Goal: Task Accomplishment & Management: Use online tool/utility

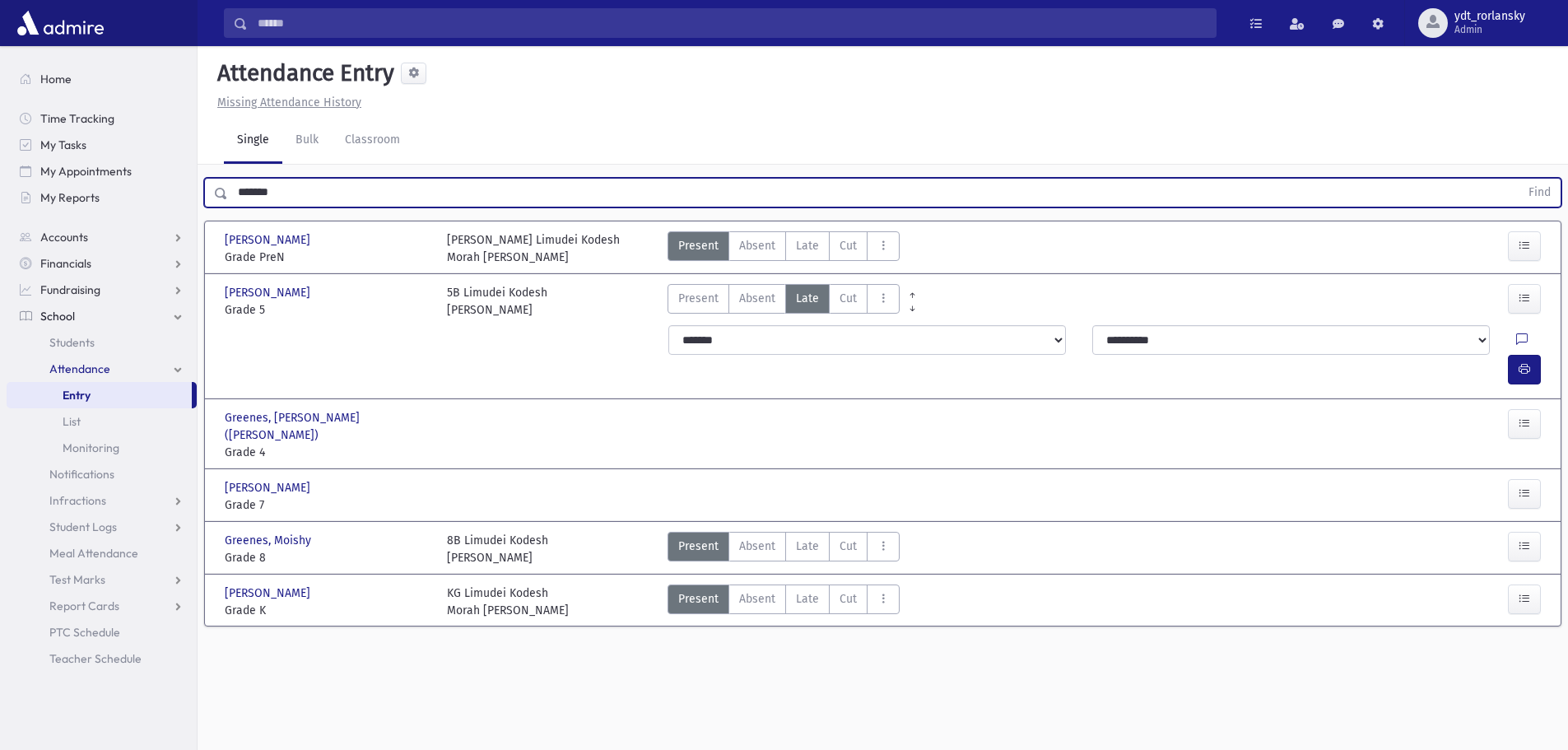
drag, startPoint x: 332, startPoint y: 185, endPoint x: 218, endPoint y: 191, distance: 114.2
click at [218, 191] on div "******* Find" at bounding box center [883, 192] width 1358 height 29
type input "********"
click at [1519, 179] on button "Find" at bounding box center [1540, 193] width 42 height 28
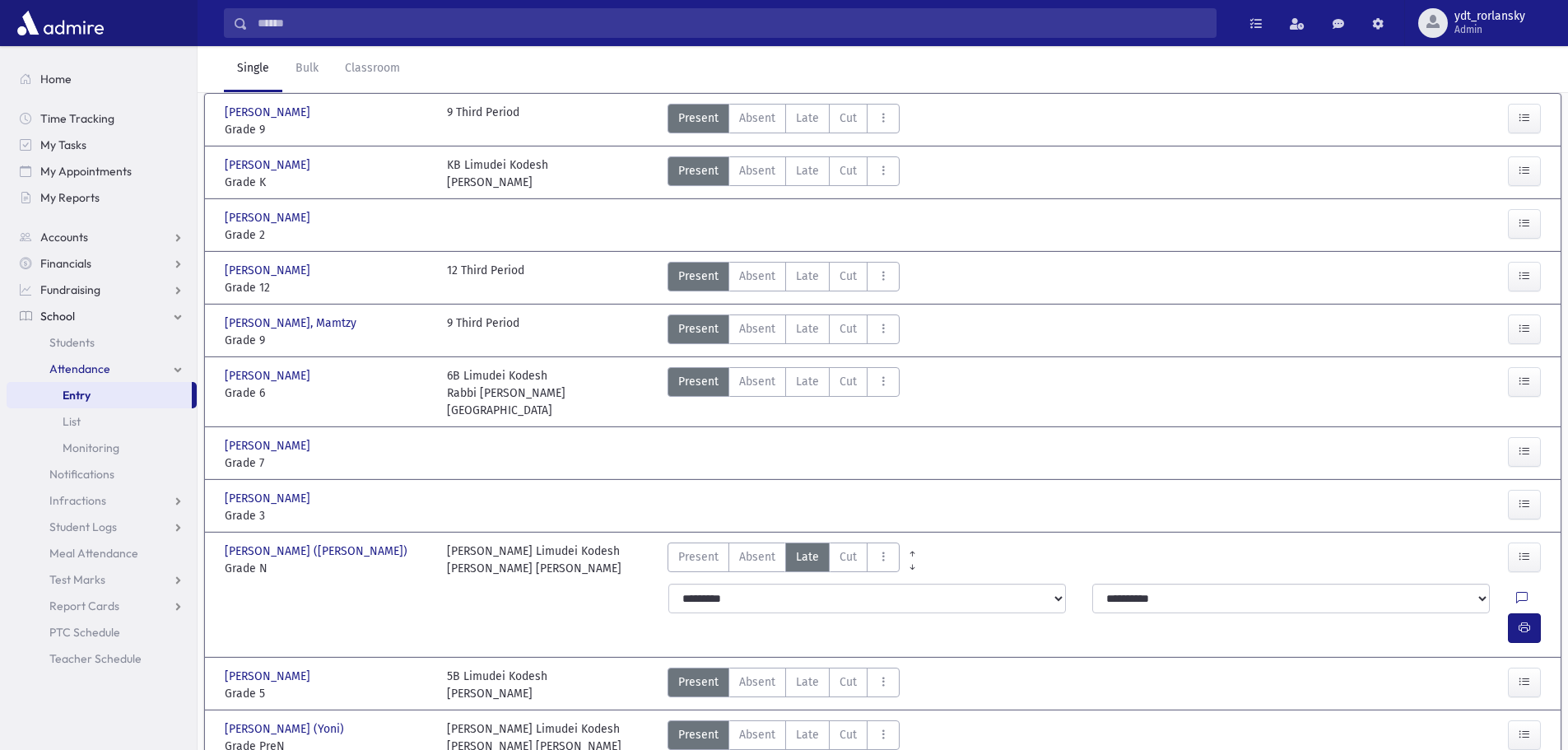
scroll to position [153, 0]
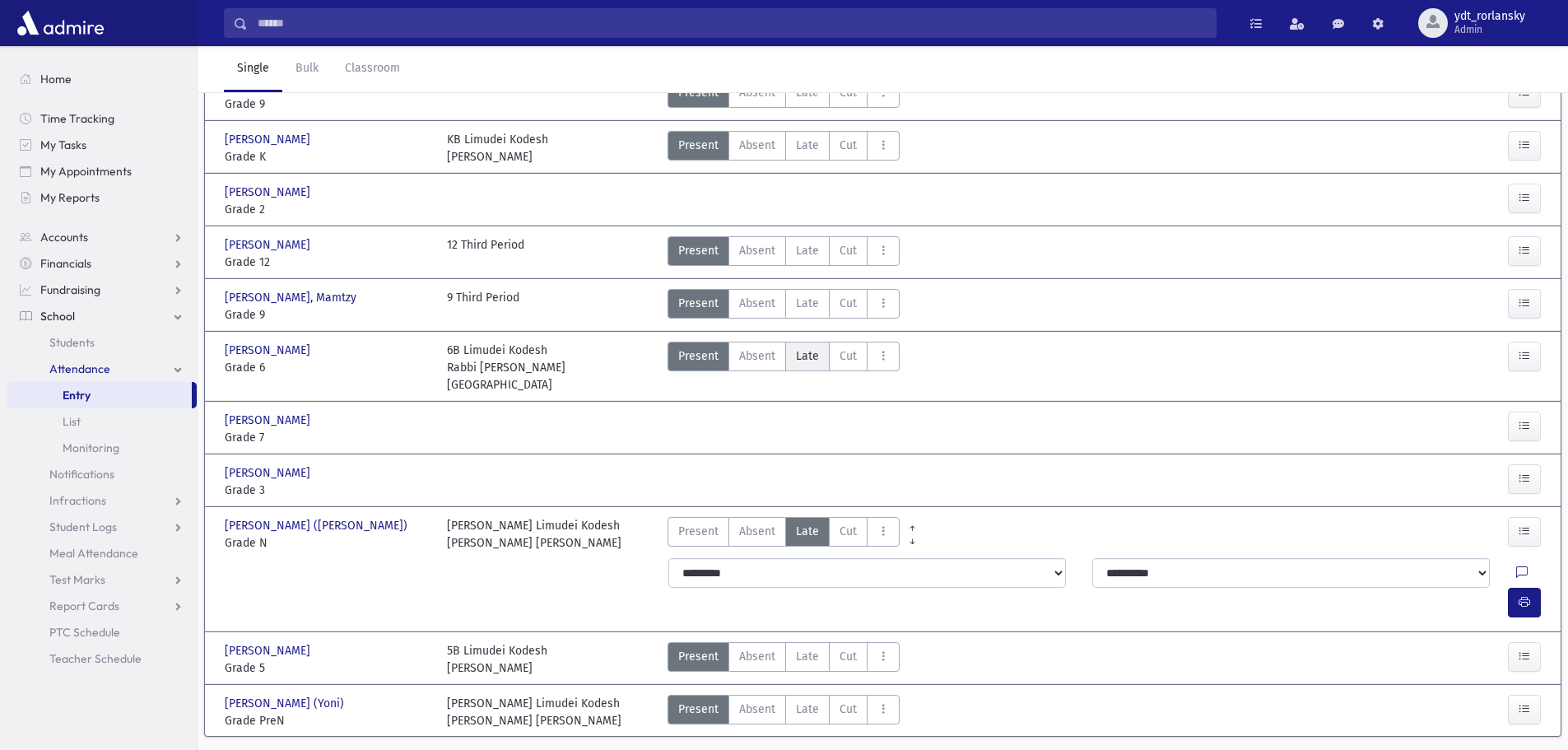
click at [807, 359] on span "Late" at bounding box center [807, 356] width 23 height 18
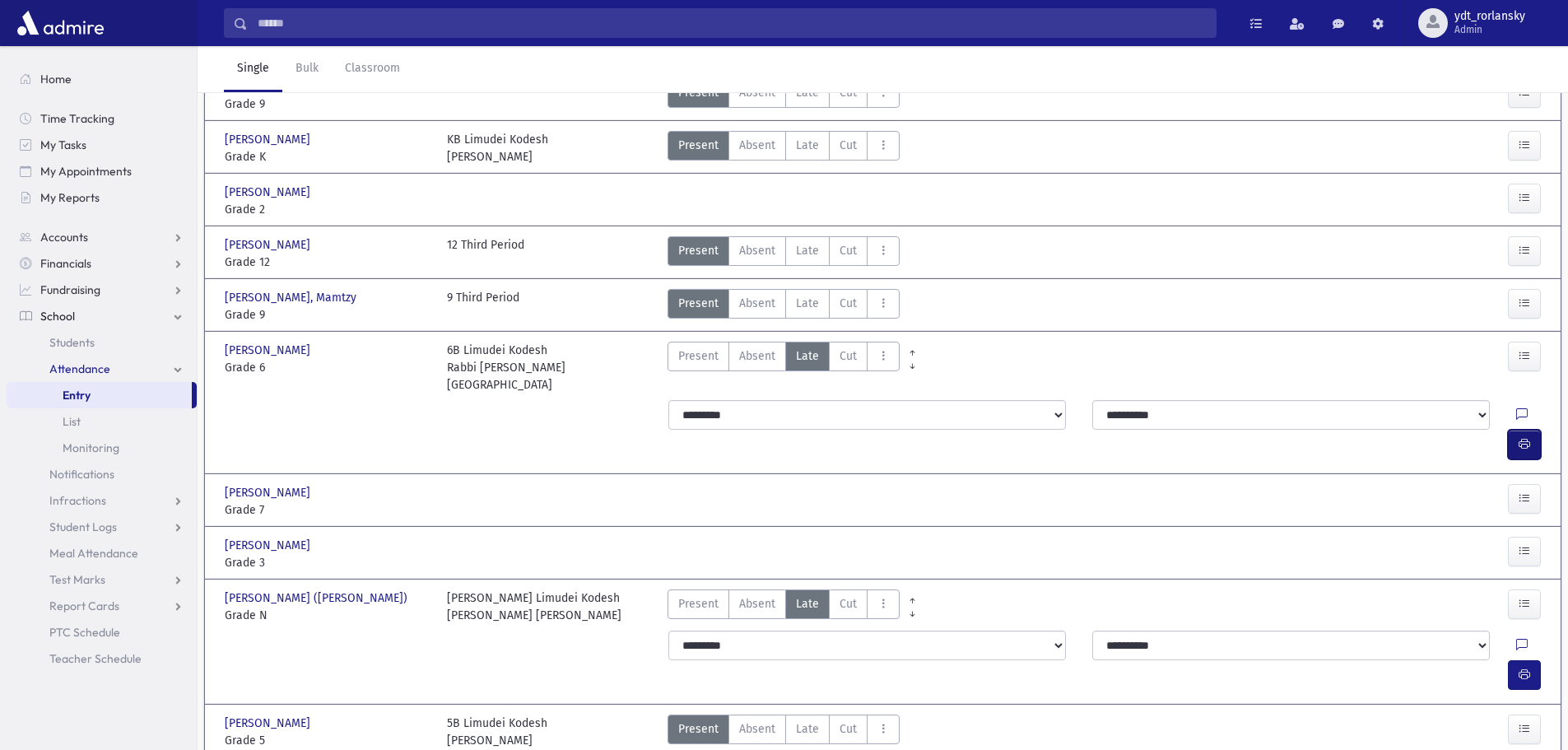
click at [1521, 437] on icon "button" at bounding box center [1525, 444] width 12 height 14
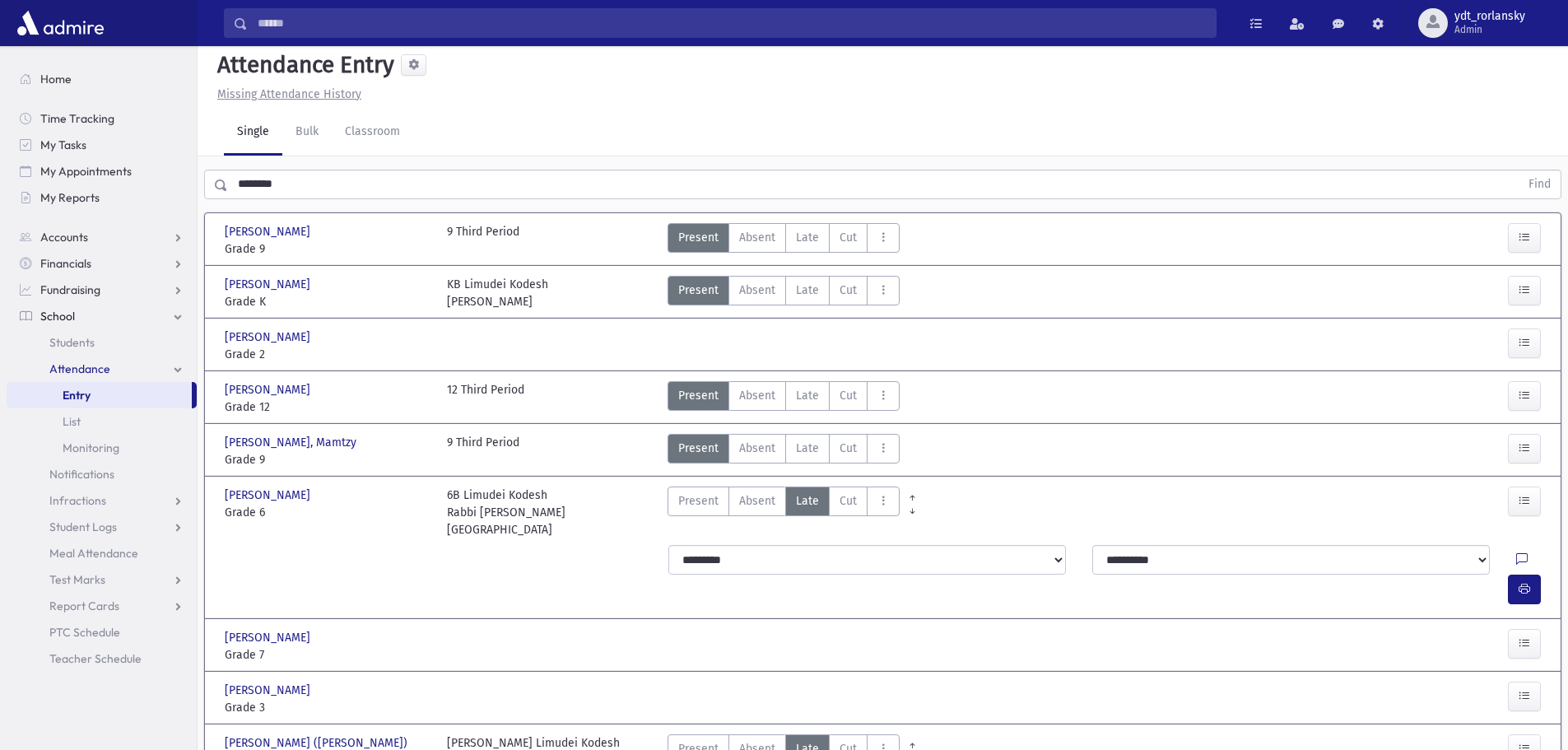
scroll to position [0, 0]
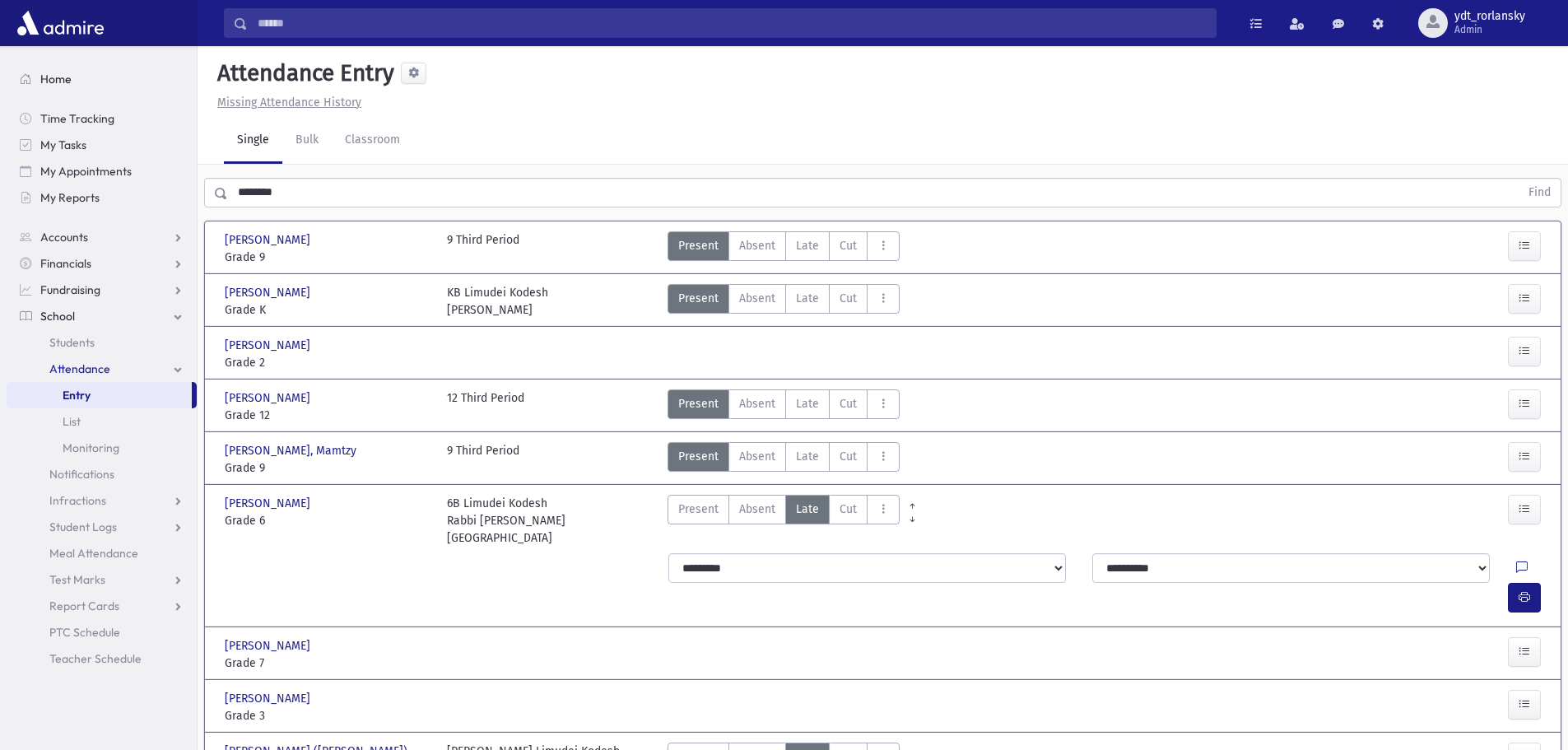
click at [59, 69] on link "Home" at bounding box center [101, 79] width 191 height 27
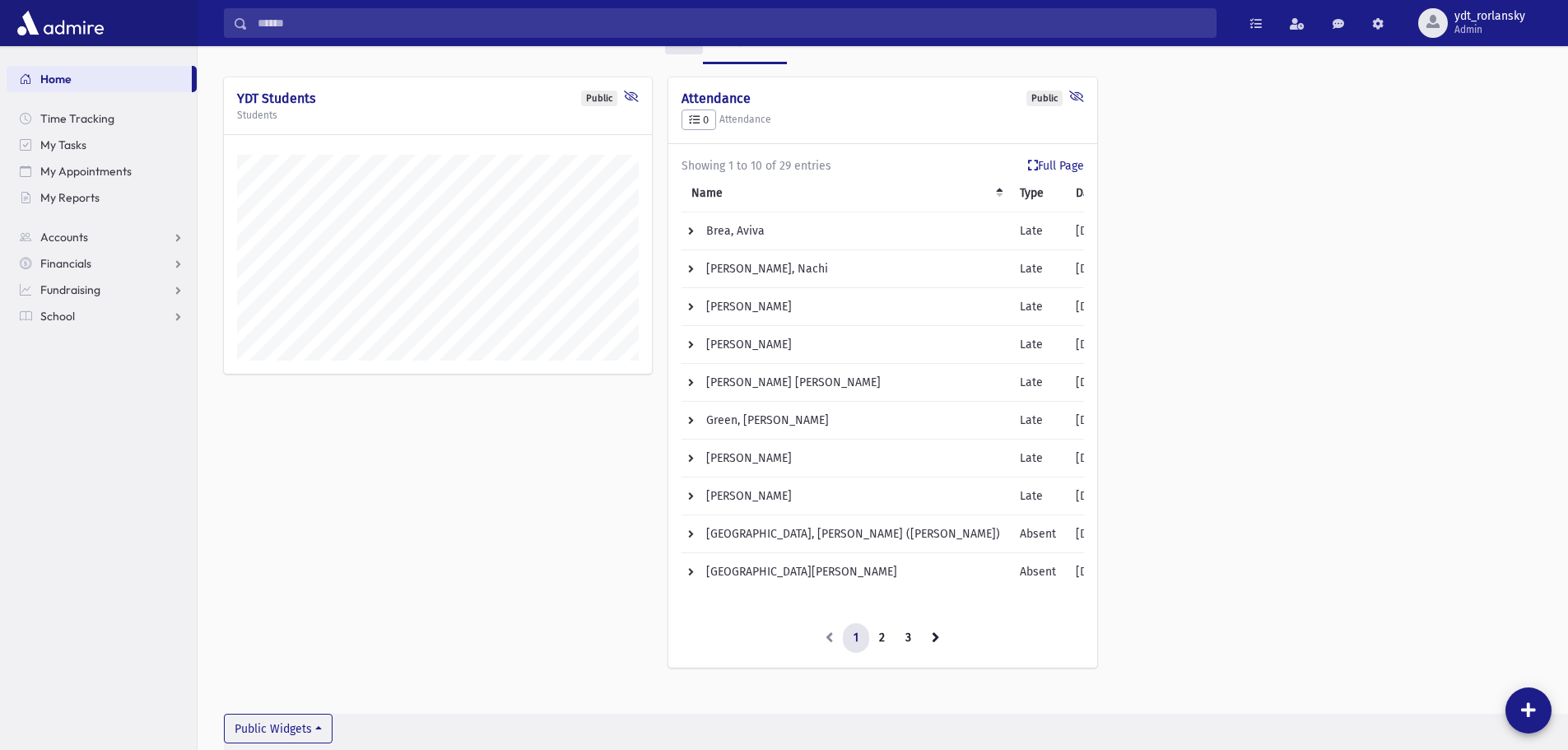
scroll to position [87, 0]
click at [1052, 158] on link "Full Page" at bounding box center [1056, 162] width 56 height 18
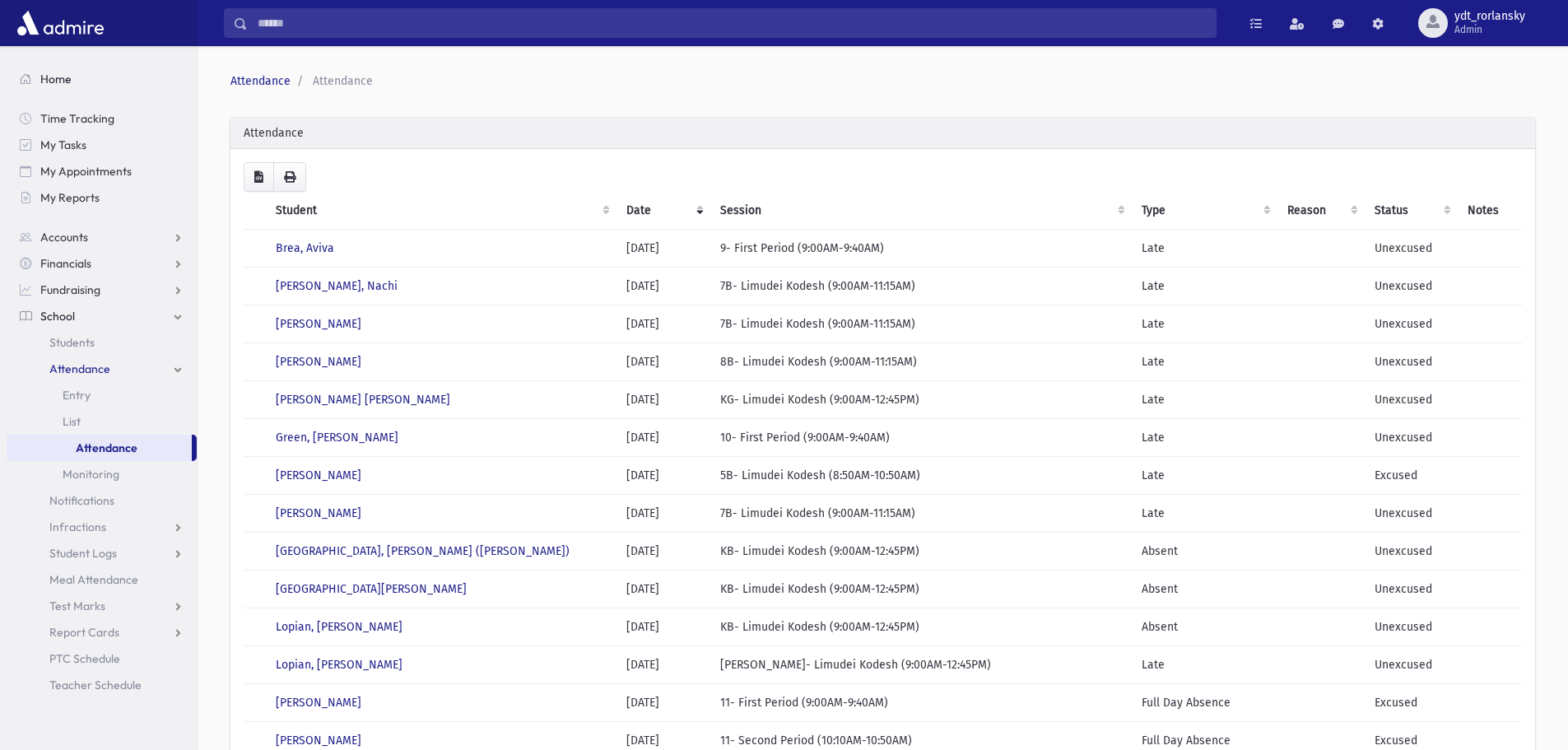
click at [64, 74] on span "Home" at bounding box center [56, 79] width 31 height 15
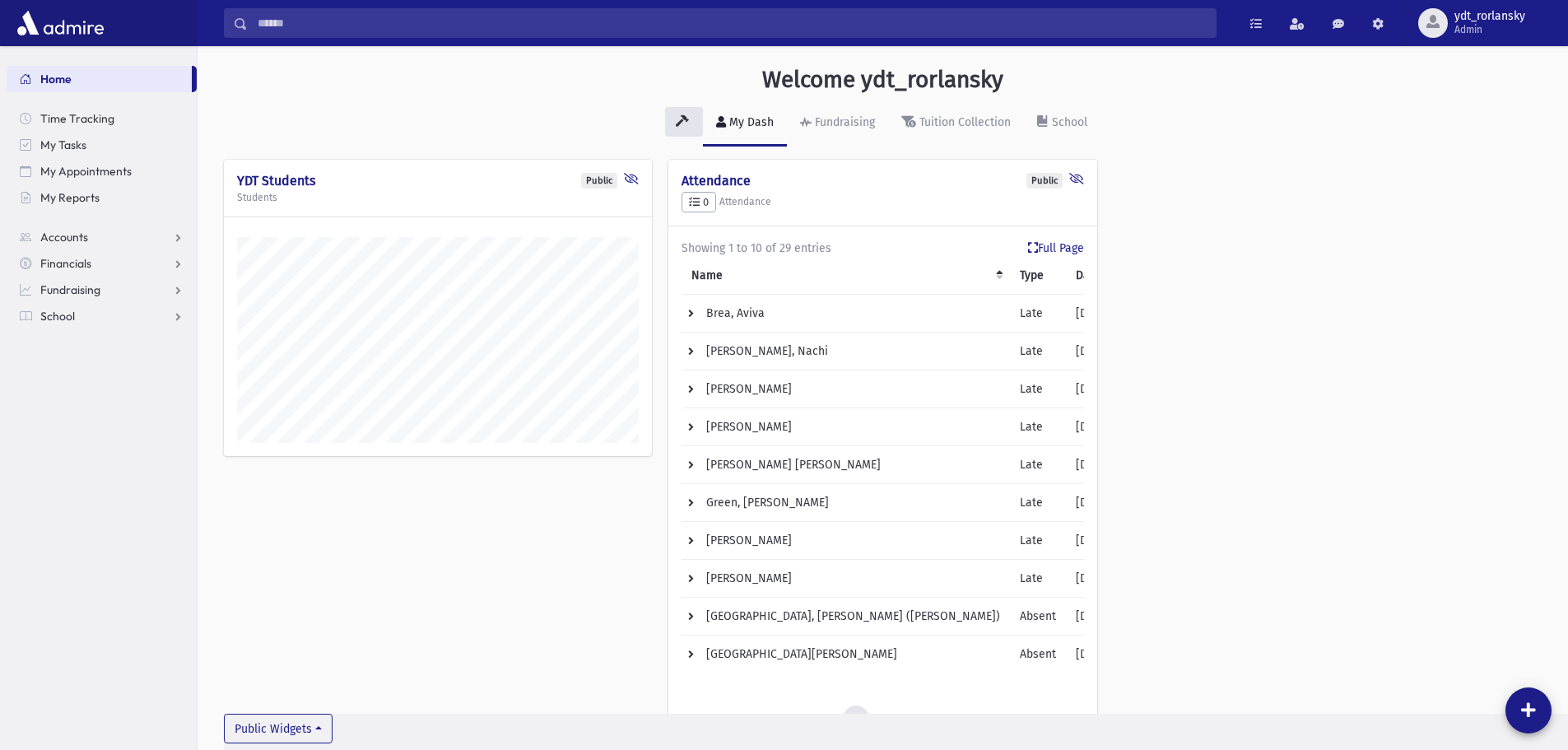
click at [1207, 345] on div "Public YDT Students Students Public Attendance 0 Attendance * Full Page Showing…" at bounding box center [883, 463] width 1318 height 606
